Goal: Book appointment/travel/reservation

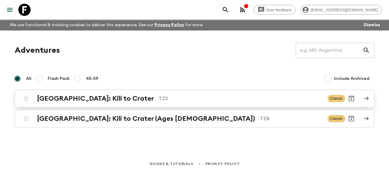
click at [76, 95] on h2 "[GEOGRAPHIC_DATA]: Kili to Crater" at bounding box center [95, 99] width 117 height 8
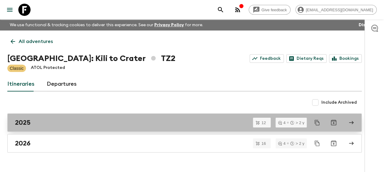
click at [34, 123] on div "2025" at bounding box center [179, 123] width 328 height 8
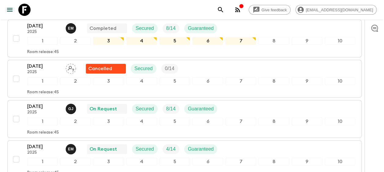
scroll to position [122, 0]
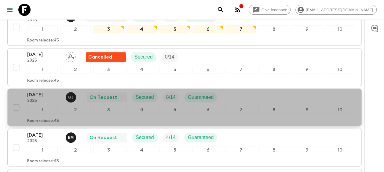
click at [42, 96] on p "[DATE]" at bounding box center [44, 94] width 34 height 7
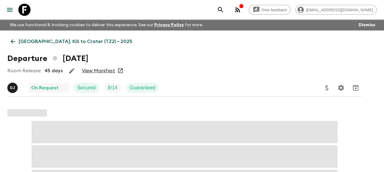
click at [105, 69] on link "View Manifest" at bounding box center [98, 71] width 33 height 6
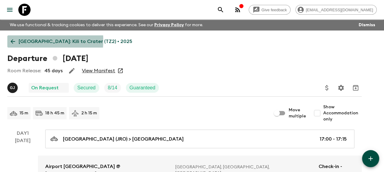
click at [13, 40] on icon at bounding box center [12, 41] width 7 height 7
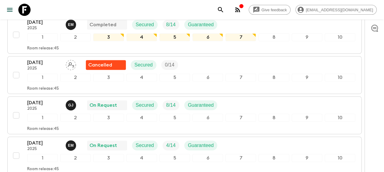
scroll to position [122, 0]
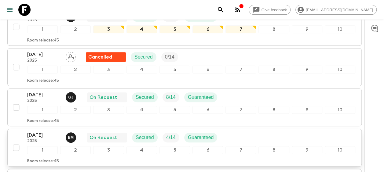
click at [35, 139] on p "2025" at bounding box center [44, 141] width 34 height 5
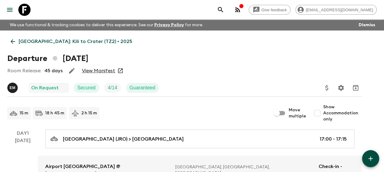
click at [105, 70] on link "View Manifest" at bounding box center [98, 71] width 33 height 6
